Goal: Information Seeking & Learning: Check status

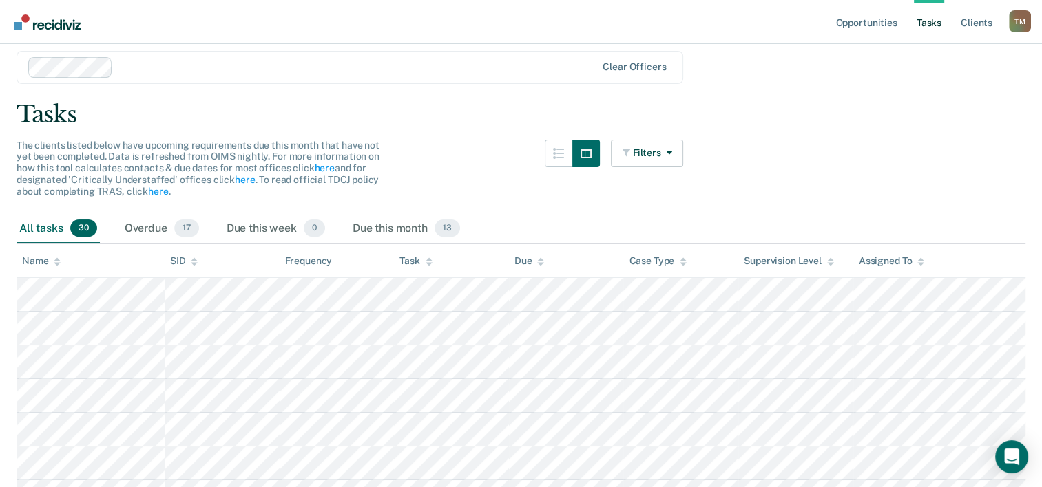
scroll to position [69, 0]
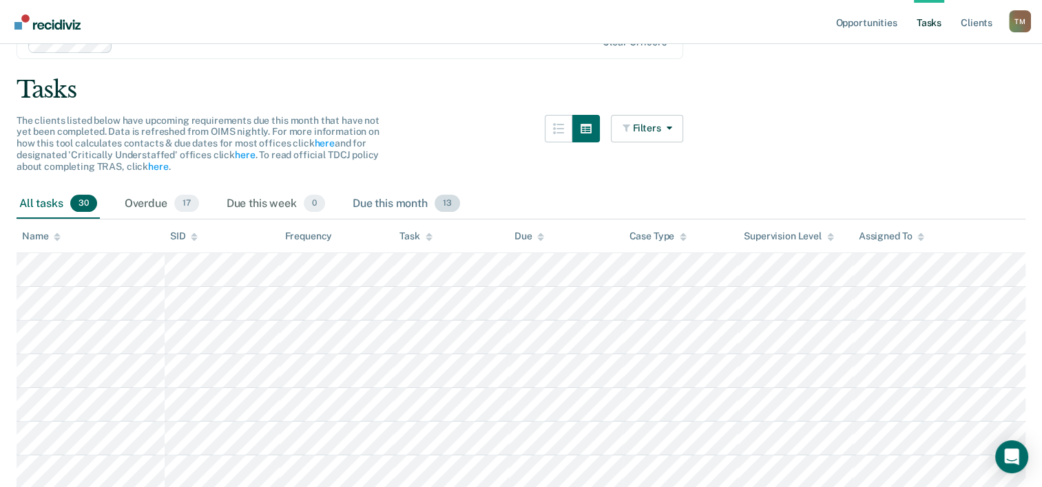
click at [447, 206] on span "13" at bounding box center [446, 204] width 25 height 18
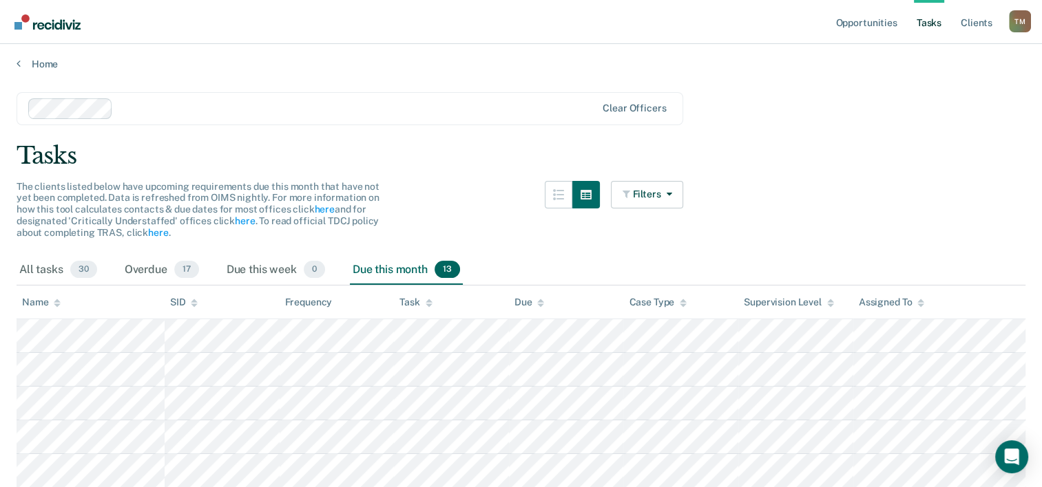
scroll to position [0, 0]
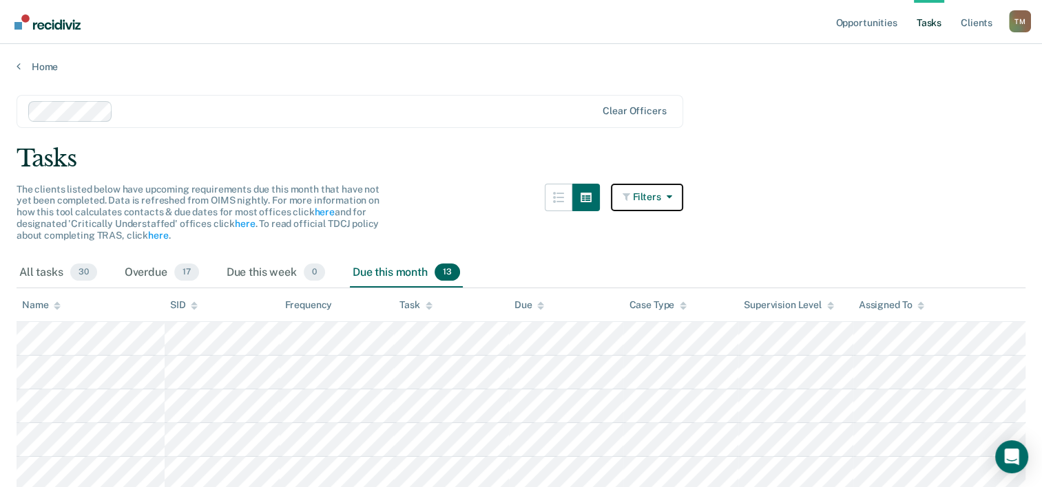
click at [671, 200] on icon "button" at bounding box center [665, 197] width 11 height 10
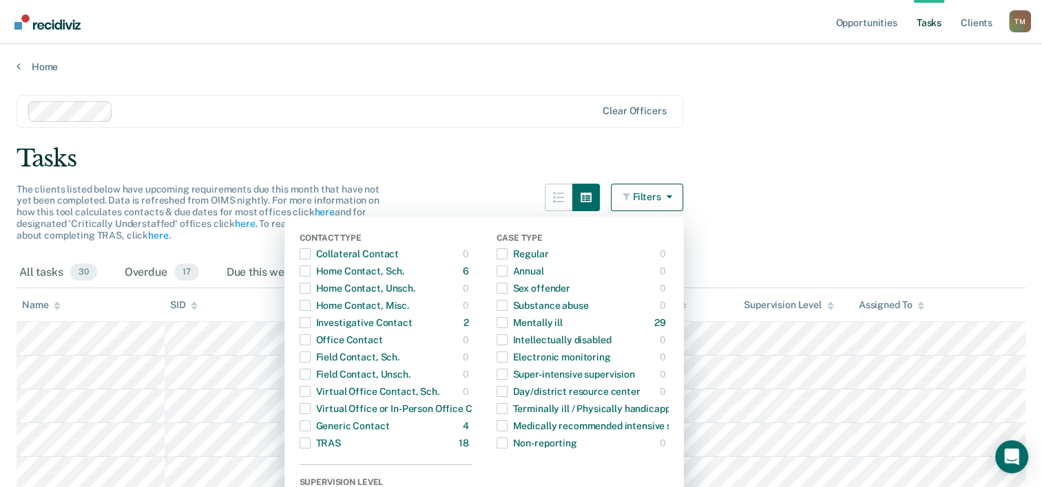
click at [763, 140] on main "Clear officers Tasks The clients listed below have upcoming requirements due th…" at bounding box center [521, 442] width 1042 height 739
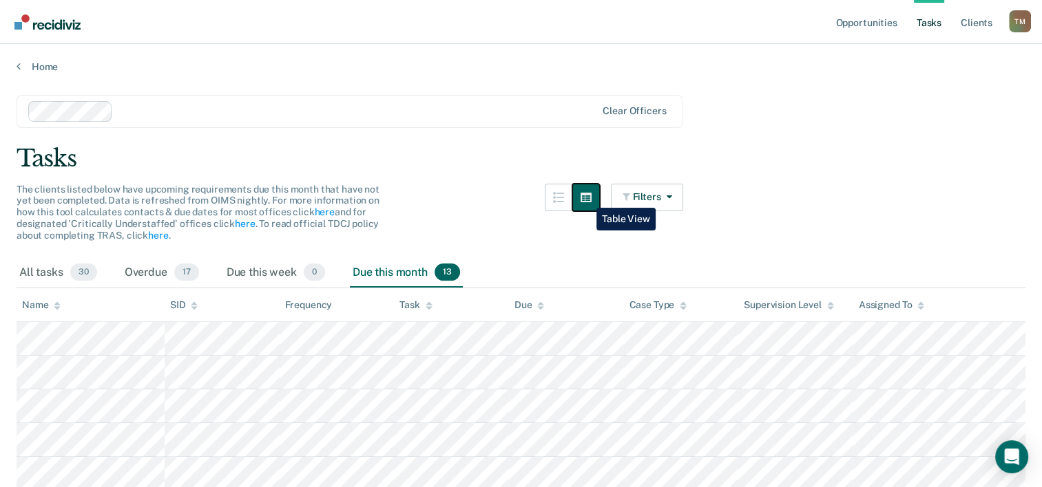
click at [586, 198] on button "button" at bounding box center [586, 198] width 28 height 28
click at [571, 198] on button "button" at bounding box center [559, 198] width 28 height 28
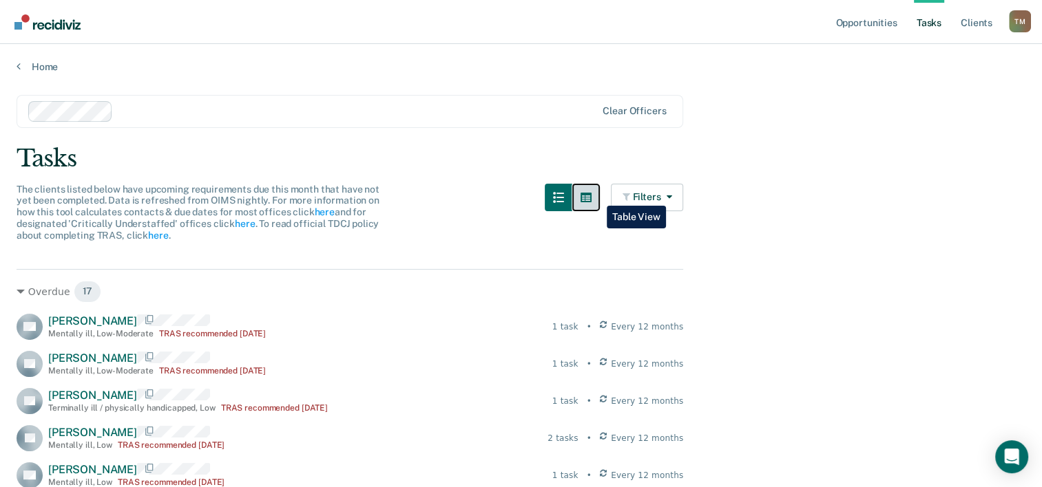
click at [591, 196] on icon "button" at bounding box center [585, 198] width 11 height 10
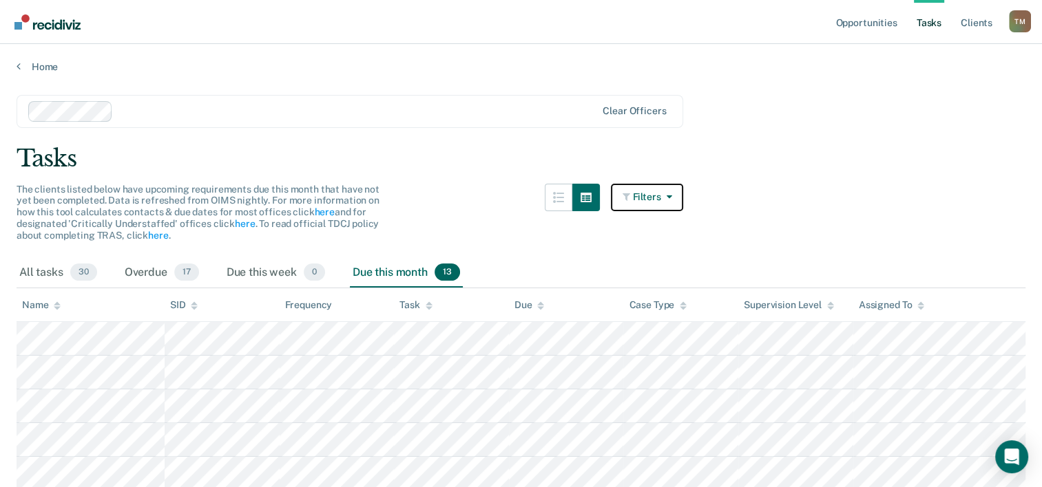
click at [682, 198] on button "Filters" at bounding box center [647, 198] width 73 height 28
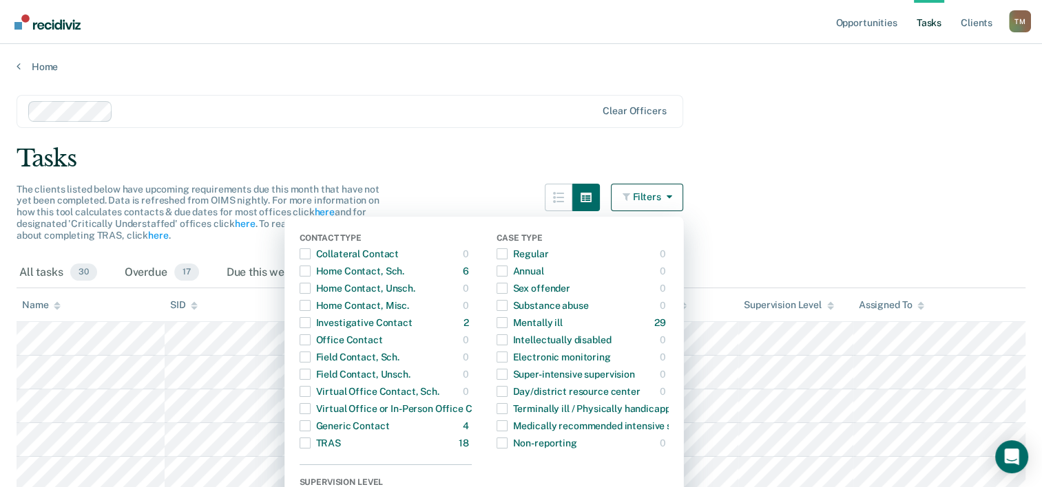
click at [741, 177] on main "Clear officers Tasks The clients listed below have upcoming requirements due th…" at bounding box center [521, 442] width 1042 height 739
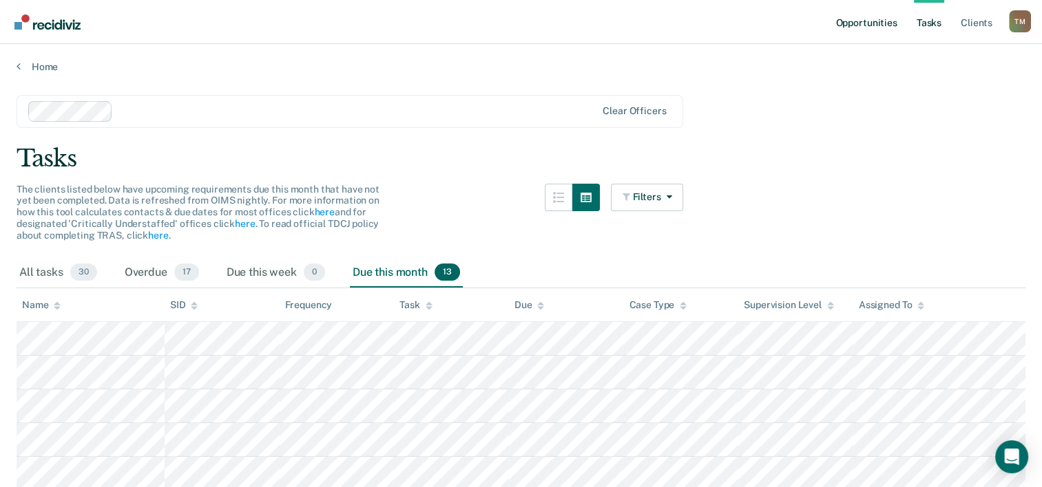
click at [870, 25] on link "Opportunities" at bounding box center [865, 22] width 67 height 44
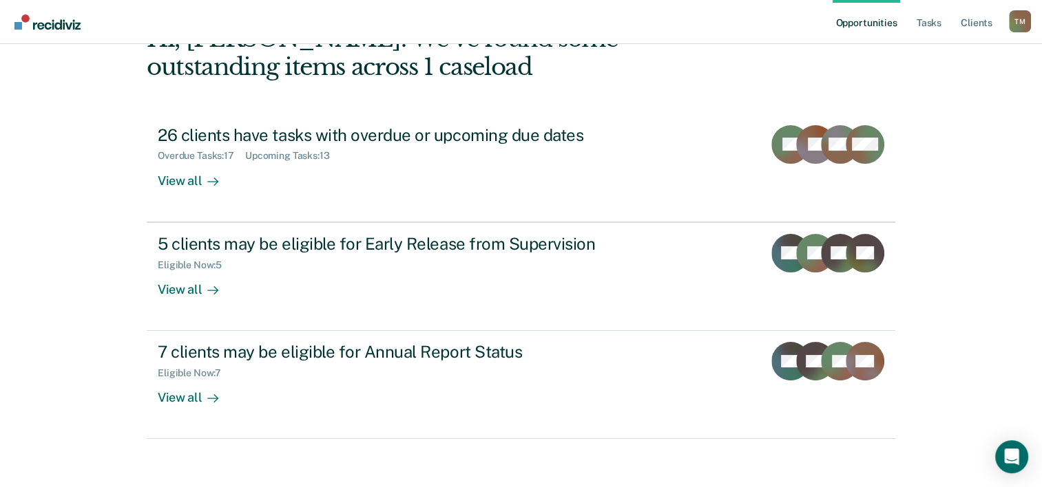
scroll to position [97, 0]
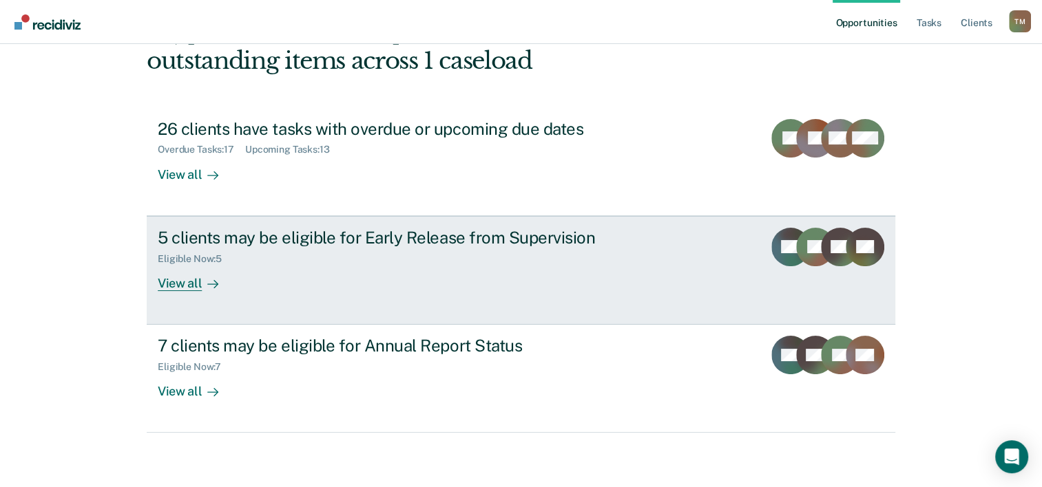
click at [327, 248] on div "Eligible Now : 5" at bounding box center [399, 256] width 483 height 17
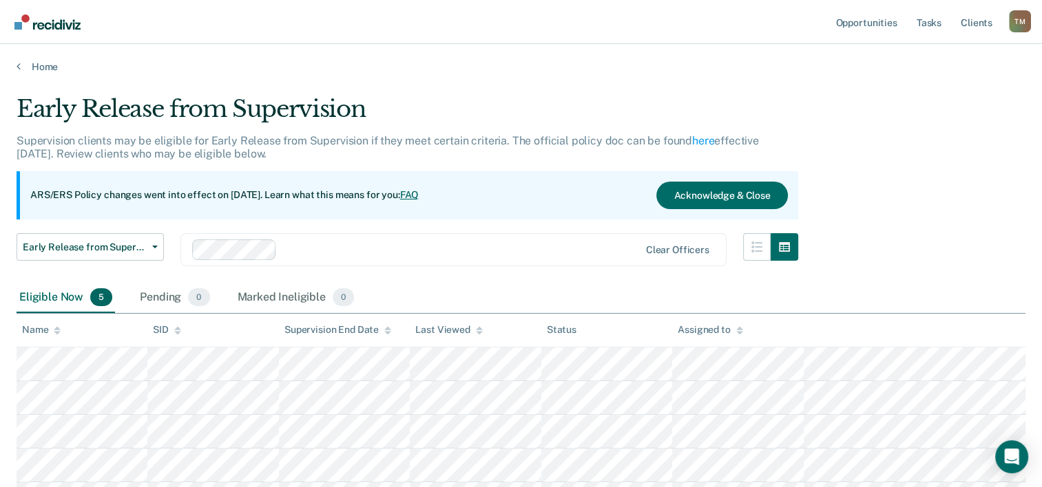
scroll to position [127, 0]
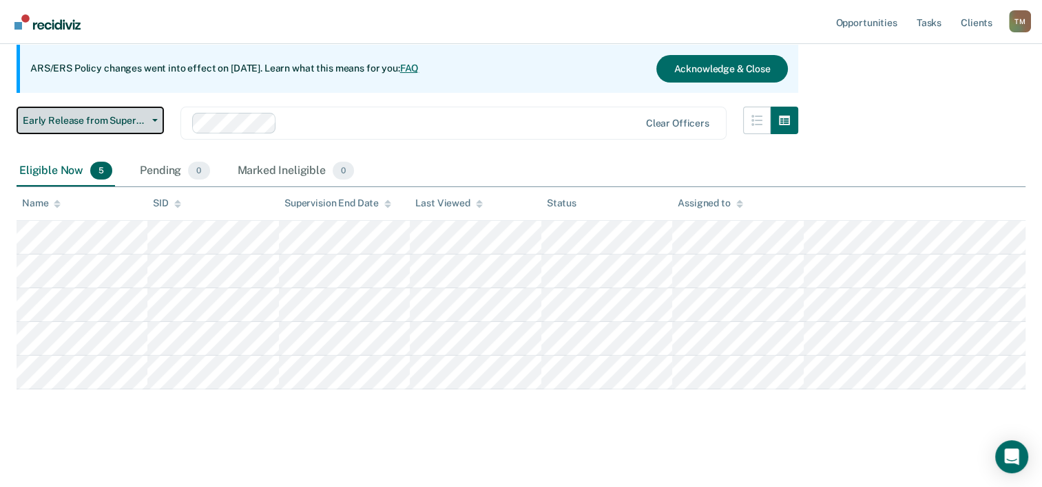
click at [156, 122] on button "Early Release from Supervision" at bounding box center [90, 121] width 147 height 28
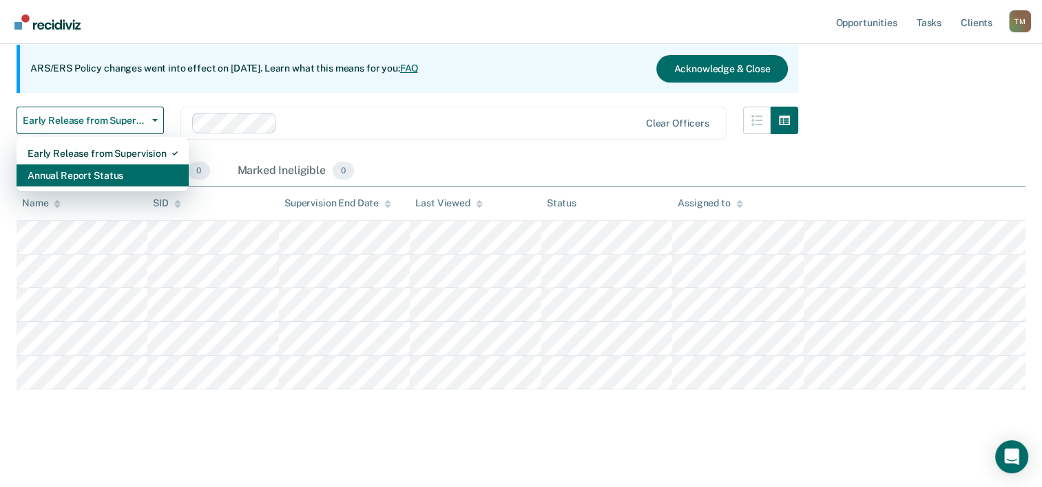
click at [135, 173] on div "Annual Report Status" at bounding box center [103, 176] width 150 height 22
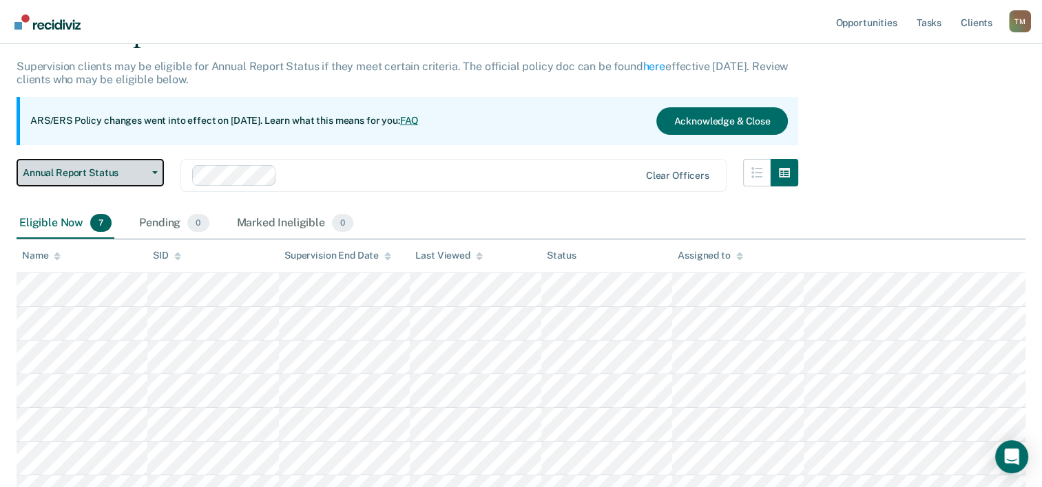
scroll to position [56, 0]
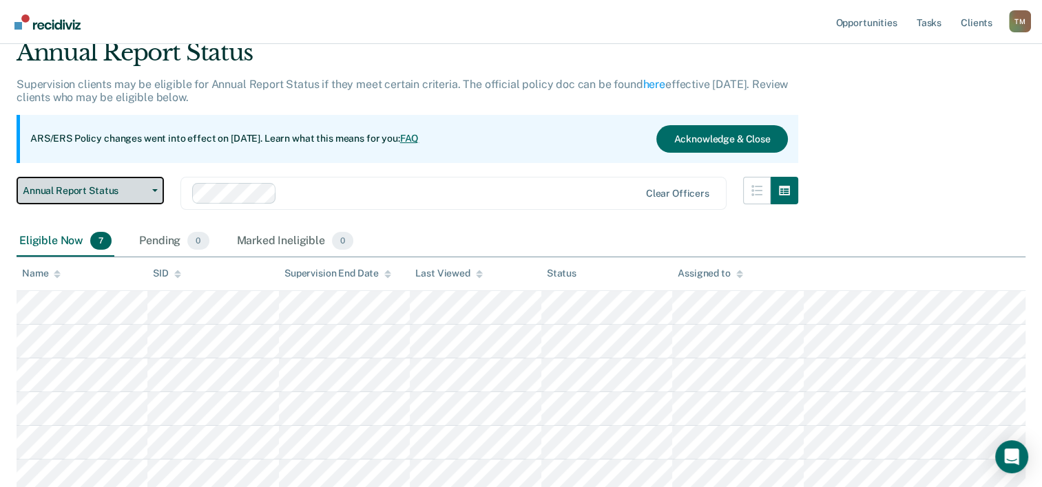
click at [156, 187] on button "Annual Report Status" at bounding box center [90, 191] width 147 height 28
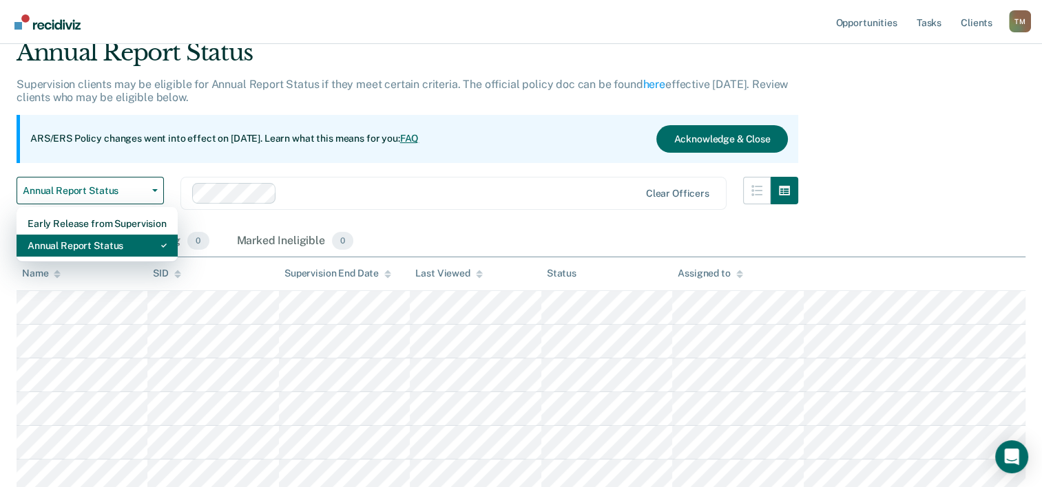
click at [127, 244] on div "Annual Report Status" at bounding box center [97, 246] width 139 height 22
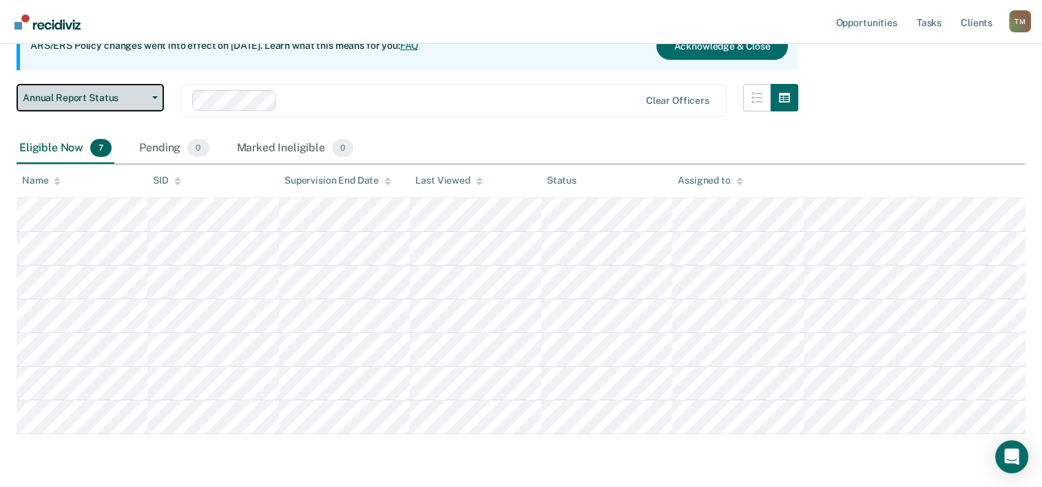
scroll to position [125, 0]
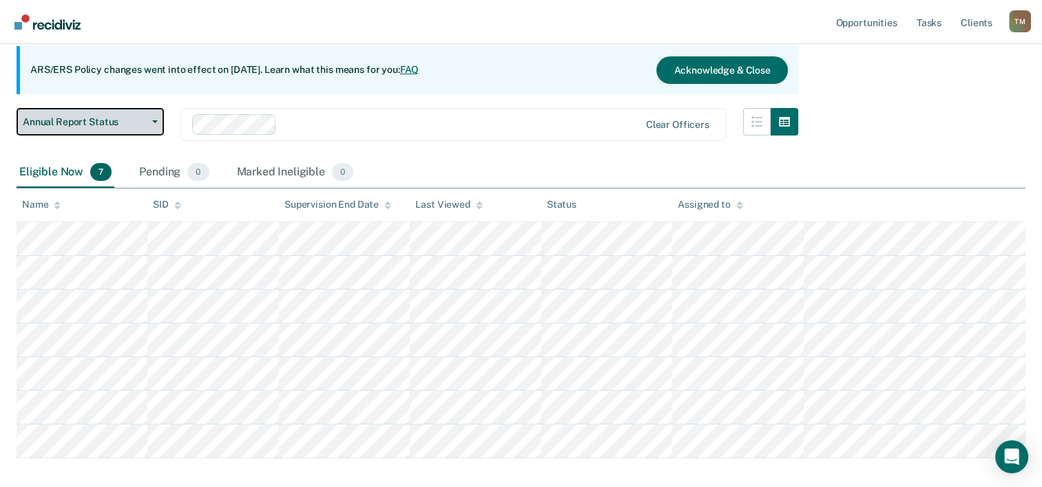
click at [157, 120] on icon "button" at bounding box center [155, 121] width 6 height 3
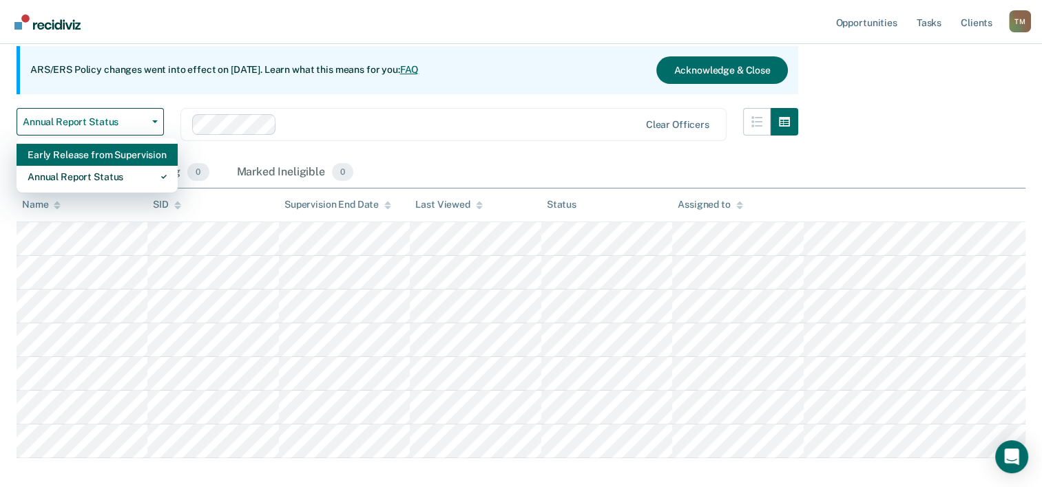
click at [123, 154] on div "Early Release from Supervision" at bounding box center [97, 155] width 139 height 22
